Goal: Information Seeking & Learning: Learn about a topic

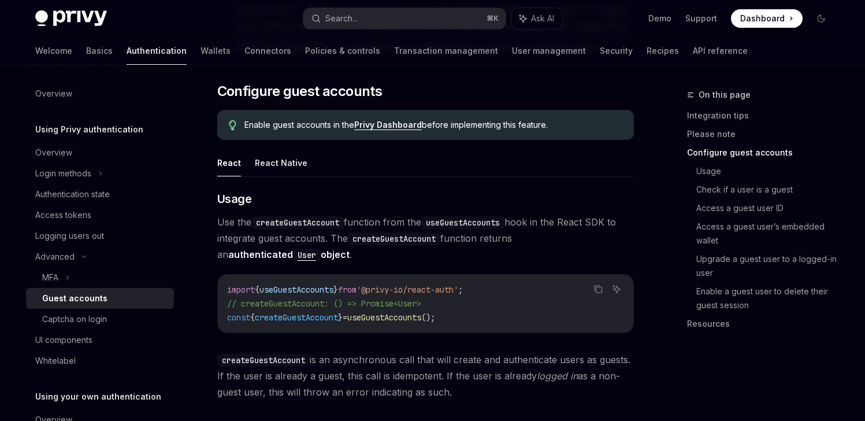
scroll to position [868, 0]
click at [274, 148] on button "React Native" at bounding box center [281, 161] width 53 height 27
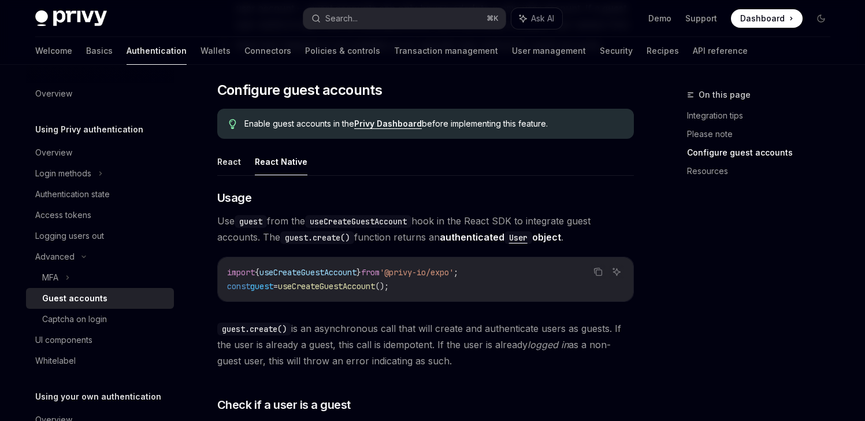
click at [318, 267] on span "useCreateGuestAccount" at bounding box center [308, 272] width 97 height 10
copy span "useCreateGuestAccount"
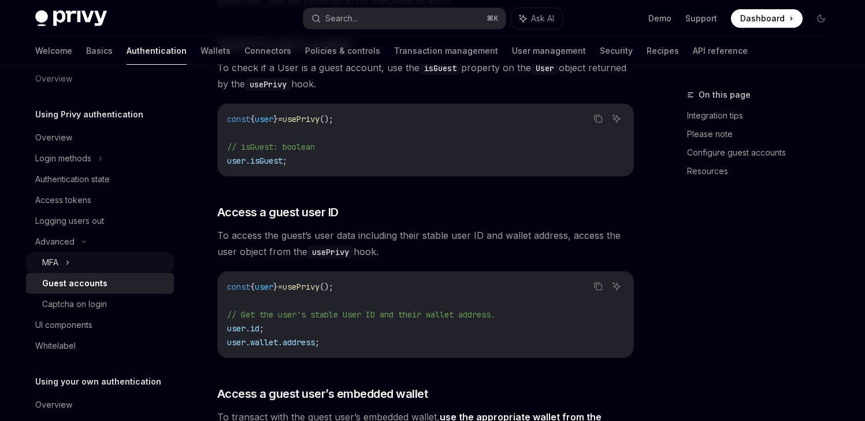
scroll to position [45, 0]
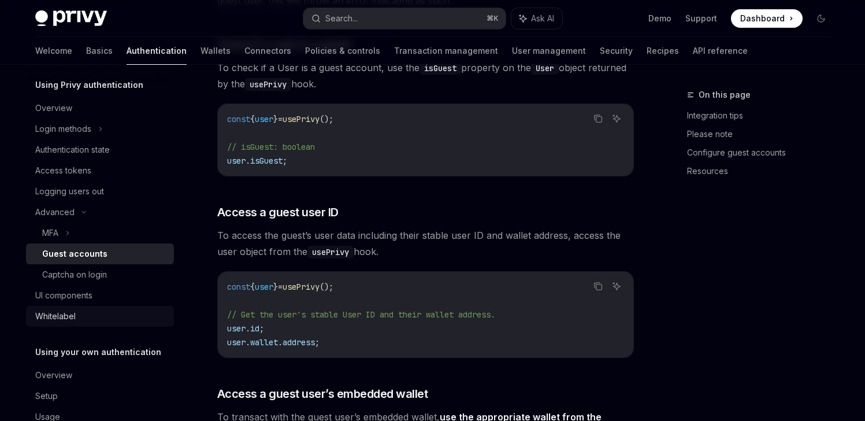
click at [106, 309] on div "Whitelabel" at bounding box center [101, 316] width 132 height 14
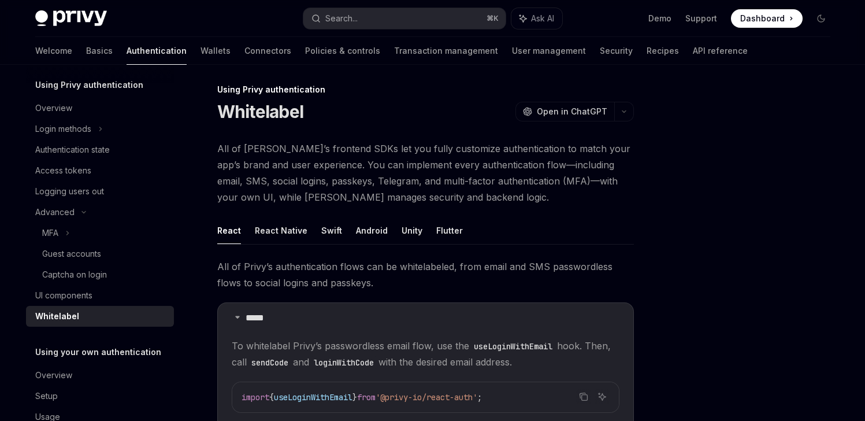
scroll to position [6, 0]
click at [101, 152] on div "Authentication state" at bounding box center [72, 150] width 75 height 14
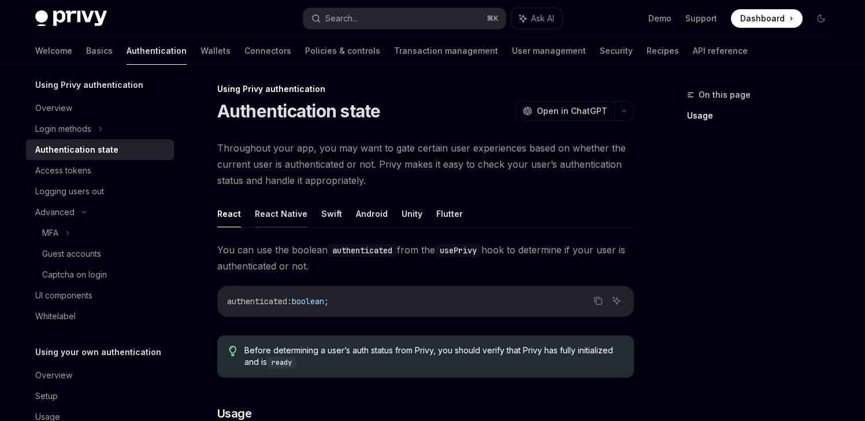
click at [262, 213] on button "React Native" at bounding box center [281, 213] width 53 height 27
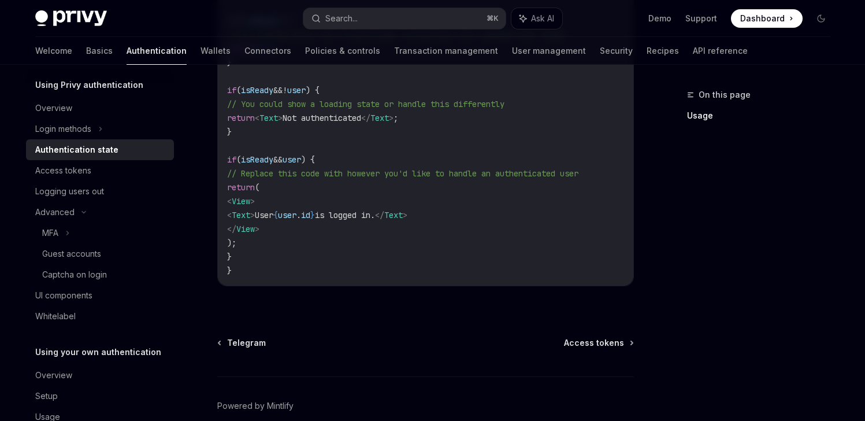
scroll to position [669, 0]
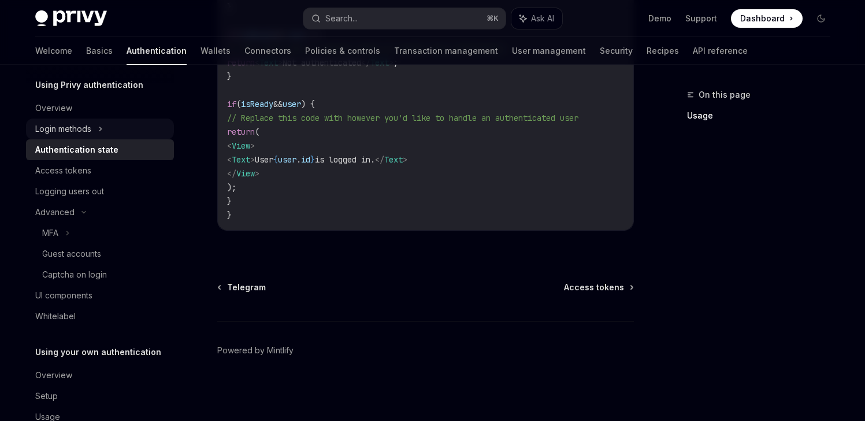
click at [77, 131] on div "Login methods" at bounding box center [63, 129] width 56 height 14
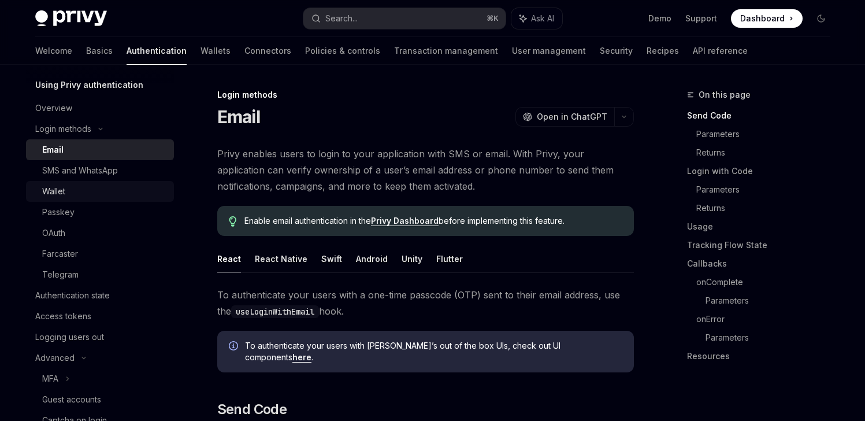
click at [75, 191] on div "Wallet" at bounding box center [104, 191] width 125 height 14
type textarea "*"
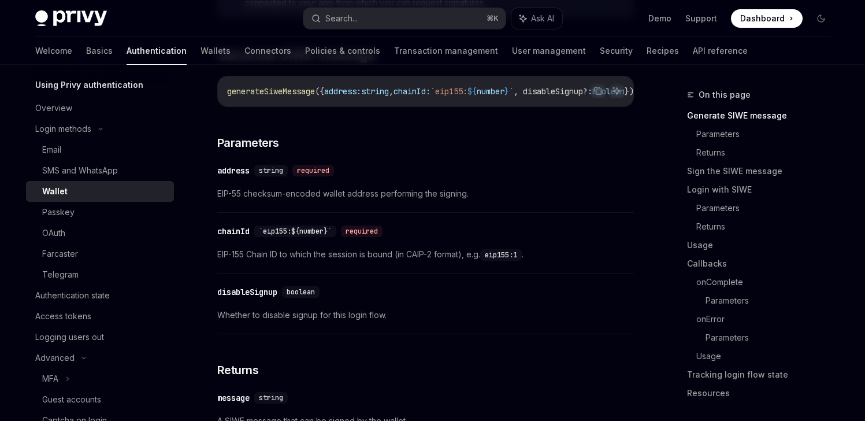
scroll to position [354, 0]
